Goal: Check status

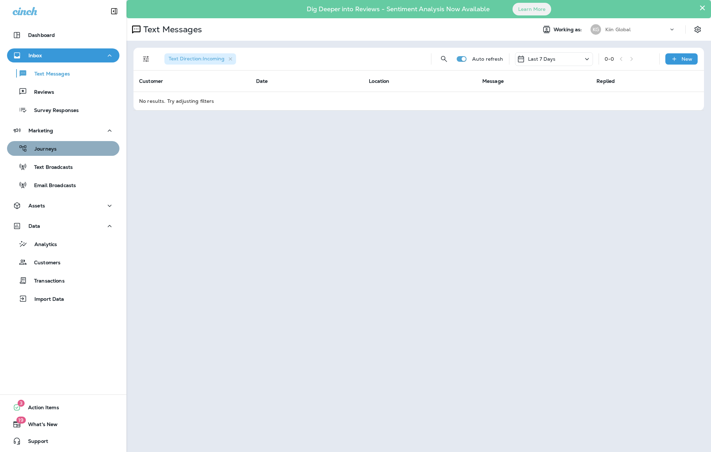
click at [48, 148] on p "Journeys" at bounding box center [41, 149] width 29 height 7
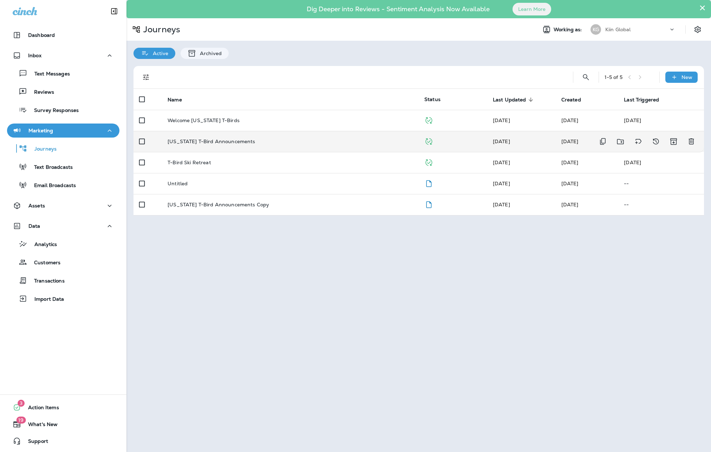
click at [187, 142] on p "[US_STATE] T-Bird Announcements" at bounding box center [211, 142] width 87 height 6
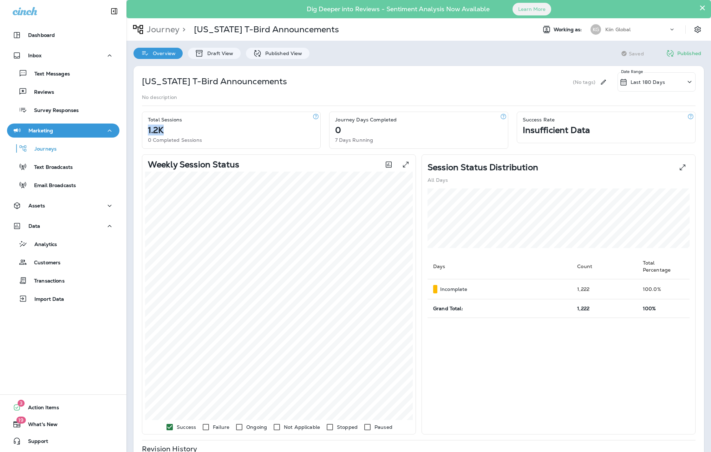
drag, startPoint x: 149, startPoint y: 129, endPoint x: 174, endPoint y: 130, distance: 25.3
click at [174, 130] on div "1.2K" at bounding box center [234, 131] width 172 height 6
click at [384, 74] on div "[US_STATE] T-Bird Announcements (No tags) Last 180 Days Date Range" at bounding box center [419, 81] width 554 height 19
click at [383, 62] on div "[US_STATE] T-Bird Announcements (No tags) Last 180 Days Date Range No descripti…" at bounding box center [418, 354] width 585 height 590
